Goal: Task Accomplishment & Management: Complete application form

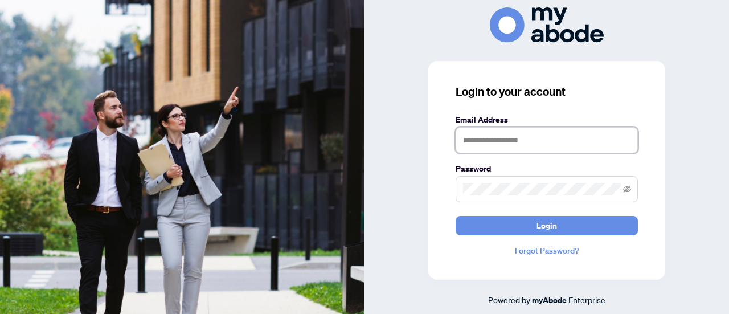
click at [523, 132] on input "text" at bounding box center [547, 140] width 182 height 26
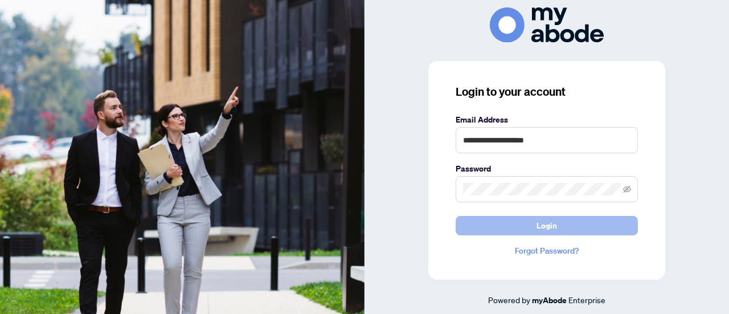
click at [508, 225] on button "Login" at bounding box center [547, 225] width 182 height 19
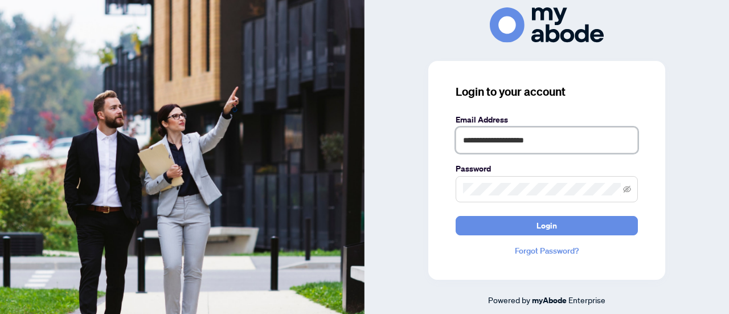
click at [503, 143] on input "**********" at bounding box center [547, 140] width 182 height 26
type input "**********"
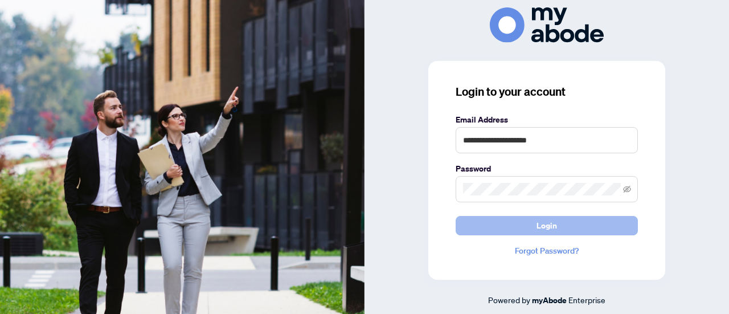
click at [523, 231] on button "Login" at bounding box center [547, 225] width 182 height 19
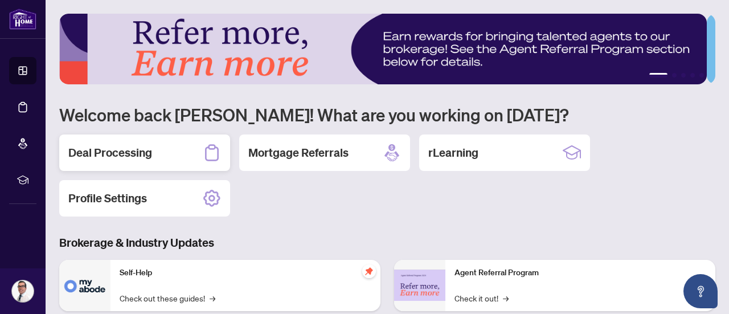
click at [121, 150] on h2 "Deal Processing" at bounding box center [110, 153] width 84 height 16
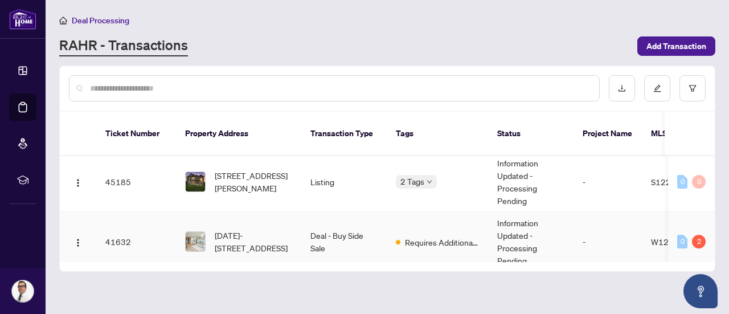
scroll to position [228, 0]
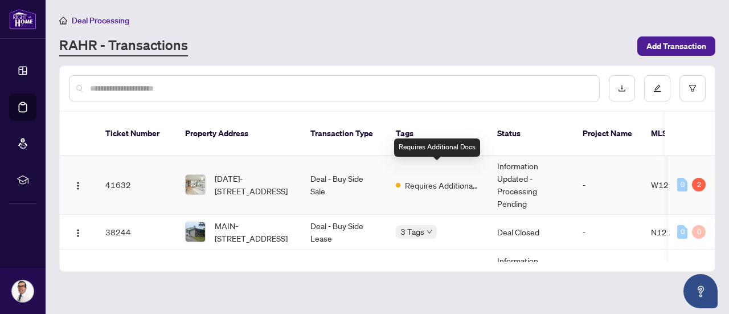
click at [445, 179] on span "Requires Additional Docs" at bounding box center [442, 185] width 74 height 13
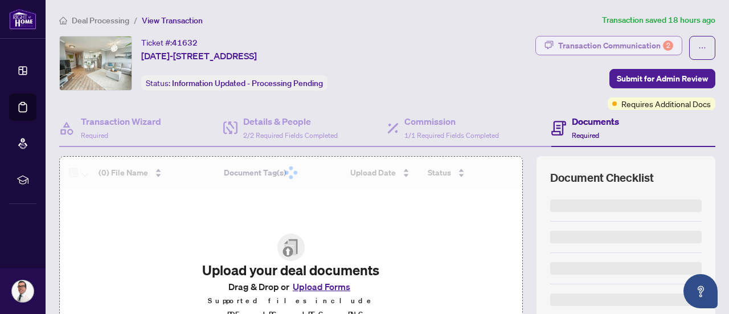
click at [626, 43] on div "Transaction Communication 2" at bounding box center [615, 45] width 115 height 18
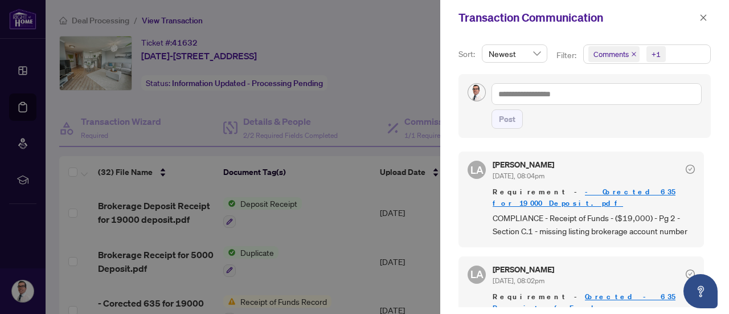
click at [359, 107] on div at bounding box center [364, 157] width 729 height 314
click at [708, 14] on button "button" at bounding box center [703, 18] width 15 height 14
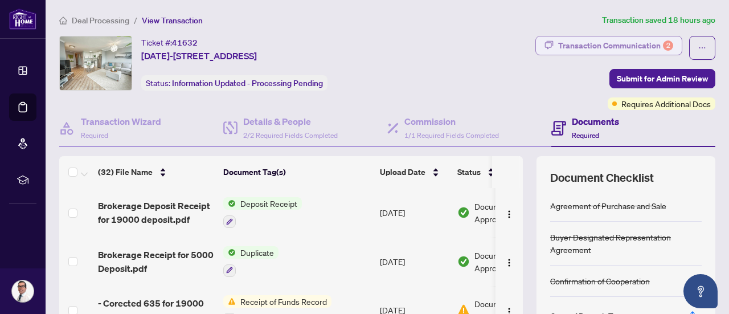
click at [611, 49] on div "Transaction Communication 2" at bounding box center [615, 45] width 115 height 18
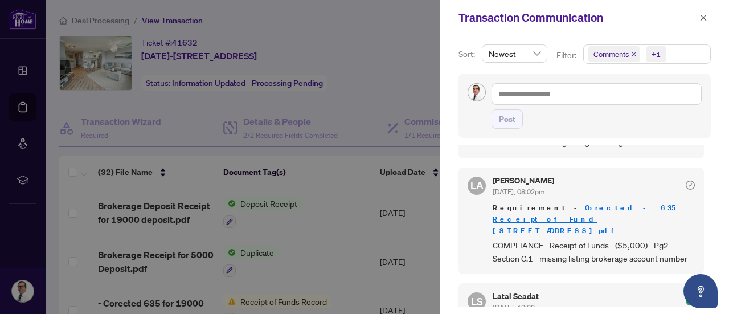
scroll to position [57, 0]
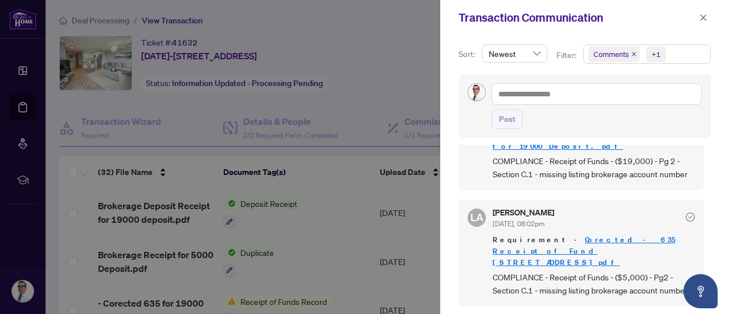
click at [397, 154] on div at bounding box center [364, 157] width 729 height 314
click at [708, 15] on button "button" at bounding box center [703, 18] width 15 height 14
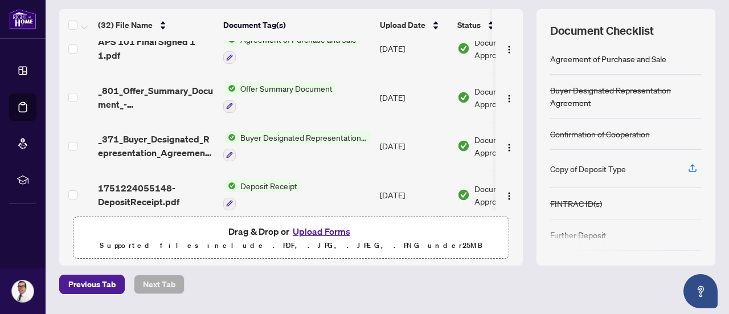
scroll to position [178, 0]
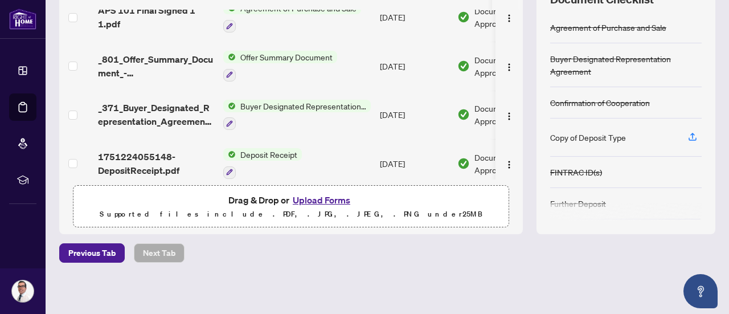
click at [310, 195] on button "Upload Forms" at bounding box center [321, 200] width 64 height 15
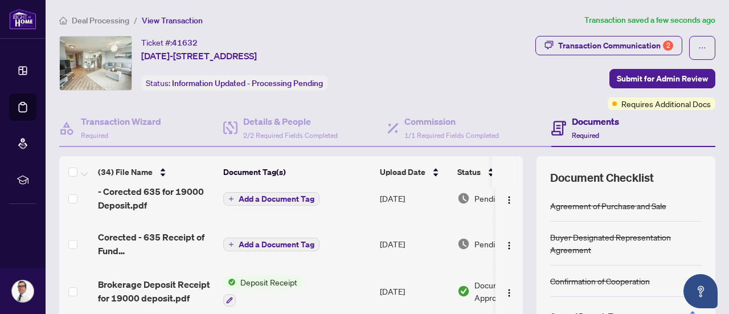
scroll to position [0, 0]
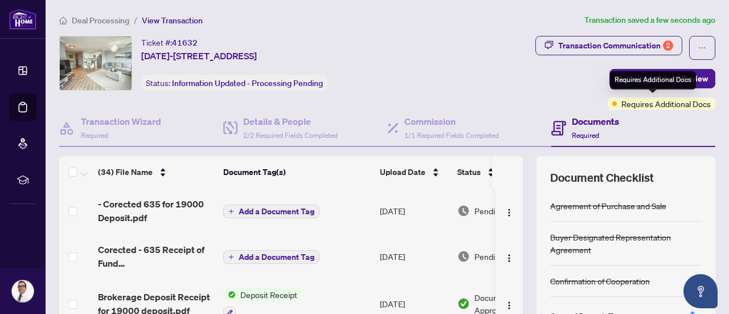
click at [634, 81] on div "Requires Additional Docs" at bounding box center [653, 80] width 86 height 18
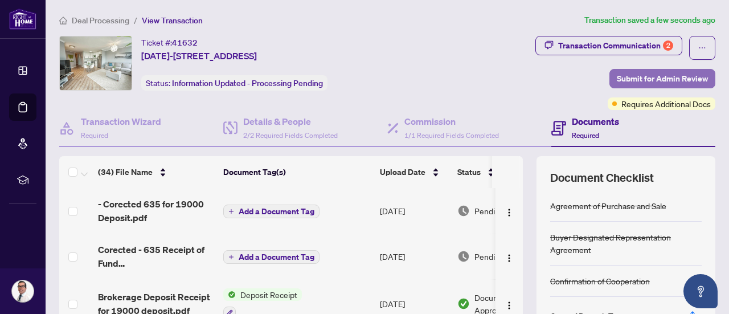
click at [626, 76] on span "Submit for Admin Review" at bounding box center [662, 79] width 91 height 18
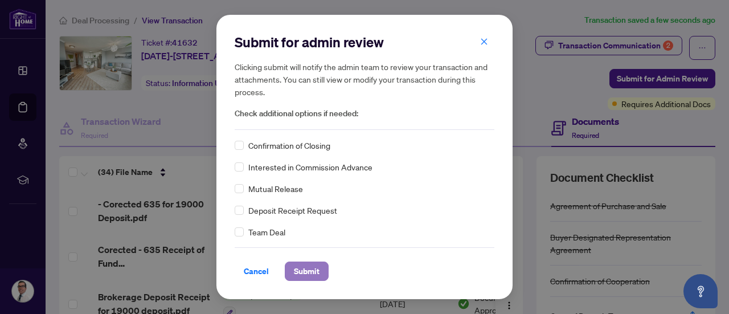
click at [306, 267] on span "Submit" at bounding box center [307, 271] width 26 height 18
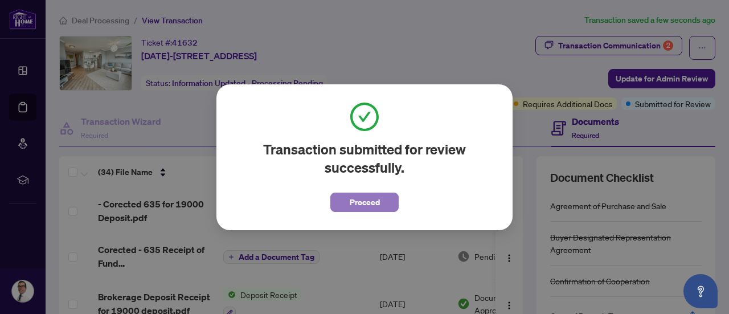
click at [374, 205] on span "Proceed" at bounding box center [365, 202] width 30 height 18
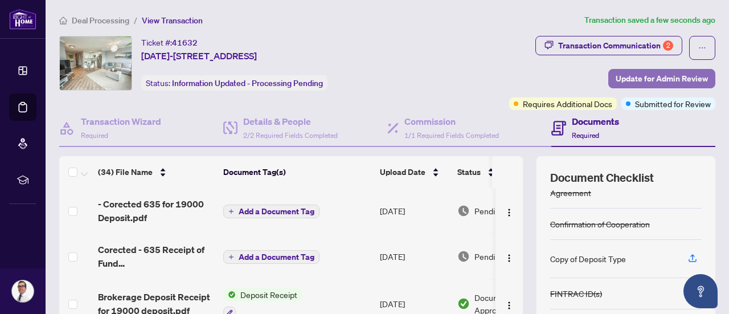
click at [621, 75] on span "Update for Admin Review" at bounding box center [662, 79] width 92 height 18
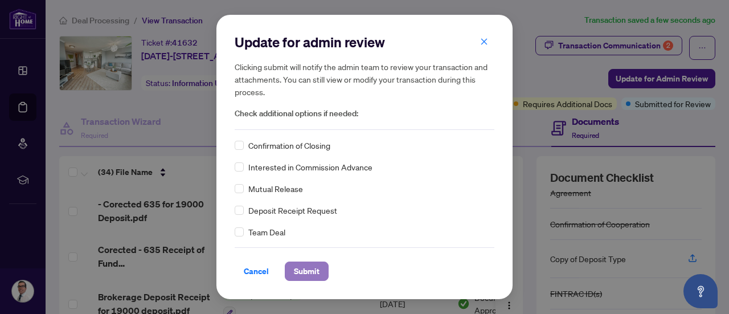
click at [300, 268] on span "Submit" at bounding box center [307, 271] width 26 height 18
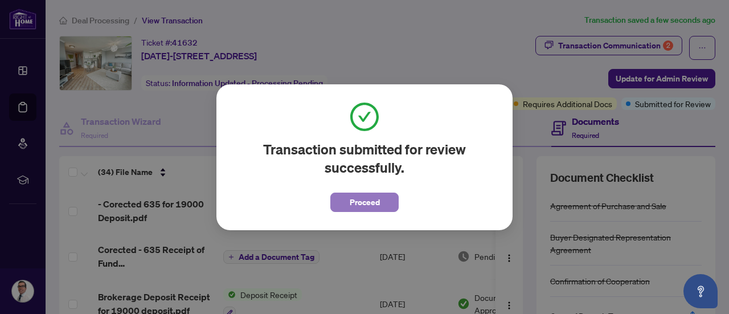
click at [380, 197] on button "Proceed" at bounding box center [364, 202] width 68 height 19
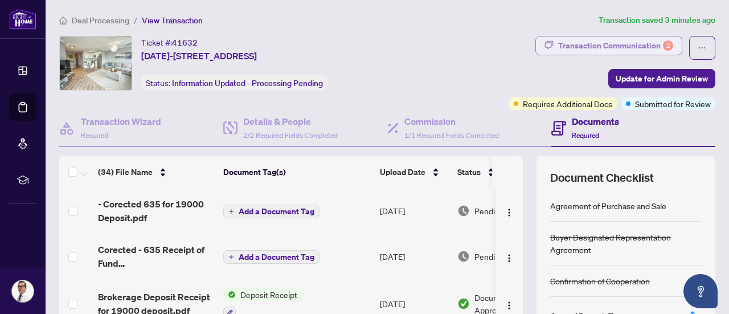
click at [615, 40] on div "Transaction Communication 2" at bounding box center [615, 45] width 115 height 18
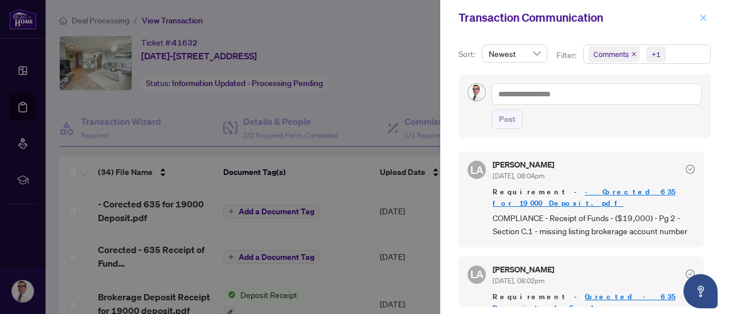
click at [704, 20] on icon "close" at bounding box center [704, 18] width 8 height 8
